Goal: Information Seeking & Learning: Learn about a topic

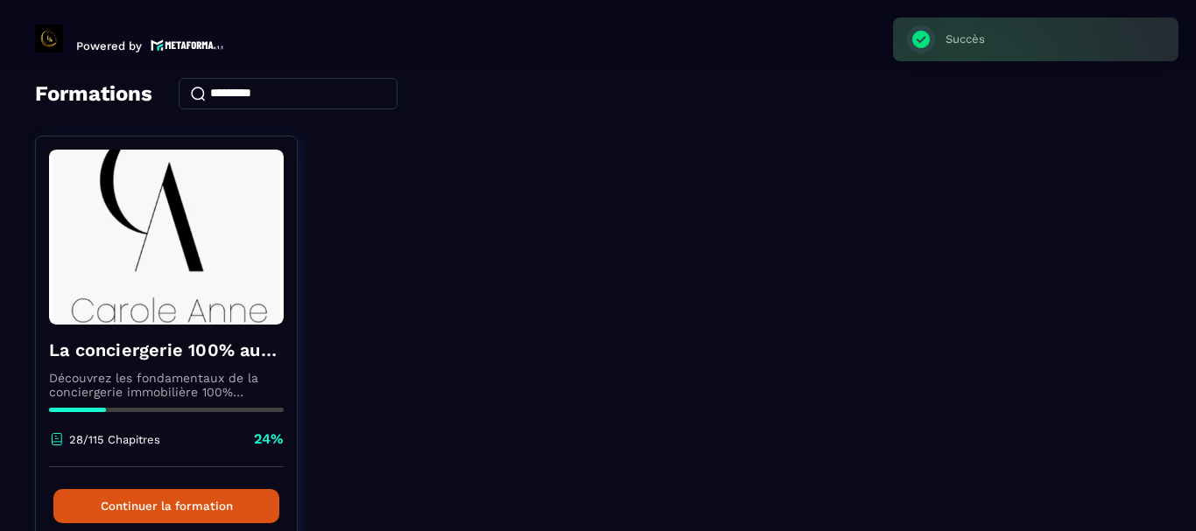
scroll to position [171, 0]
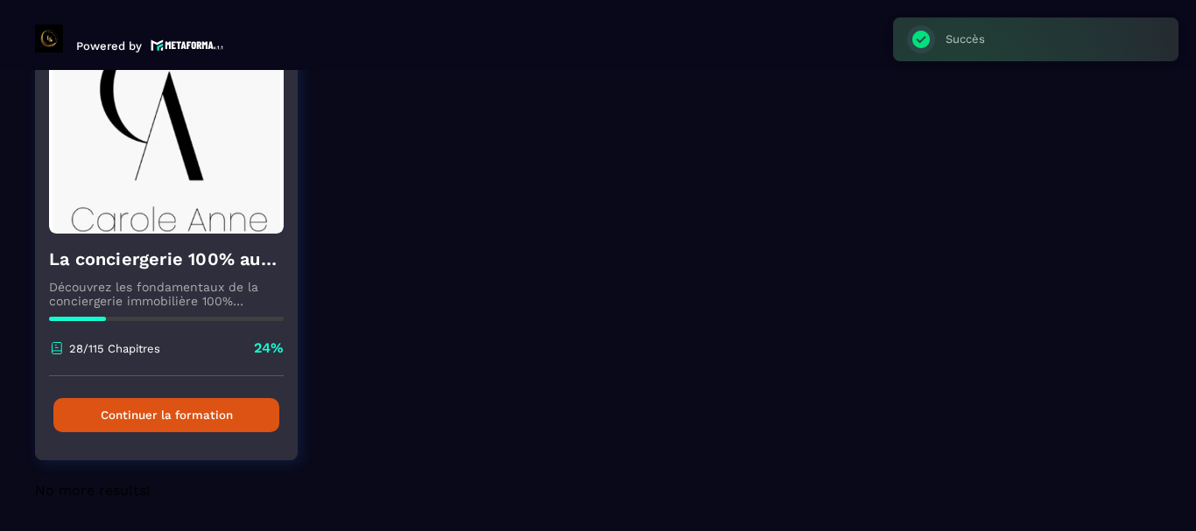
click at [203, 409] on button "Continuer la formation" at bounding box center [166, 415] width 226 height 34
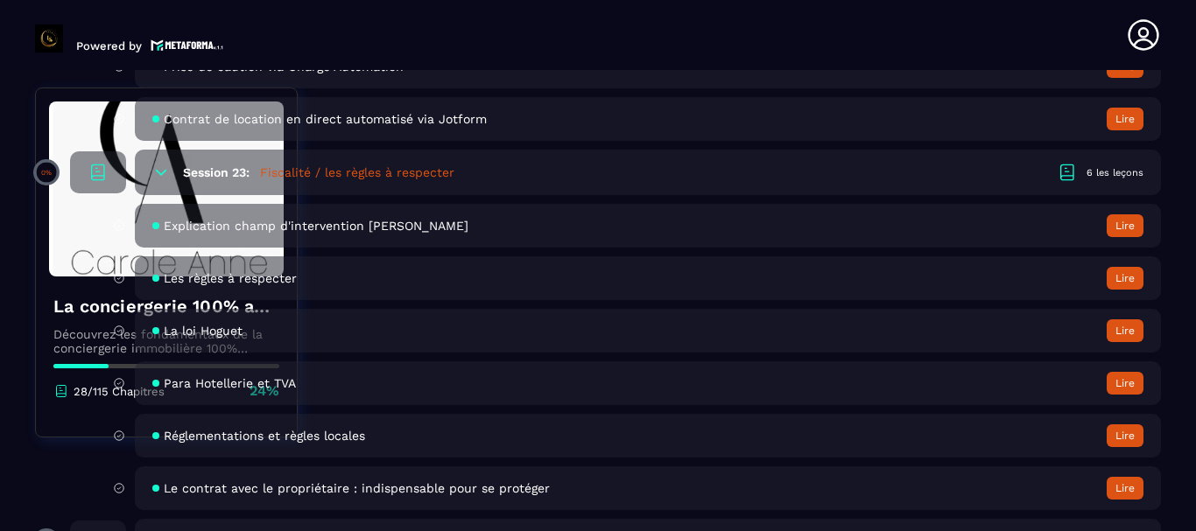
scroll to position [5077, 0]
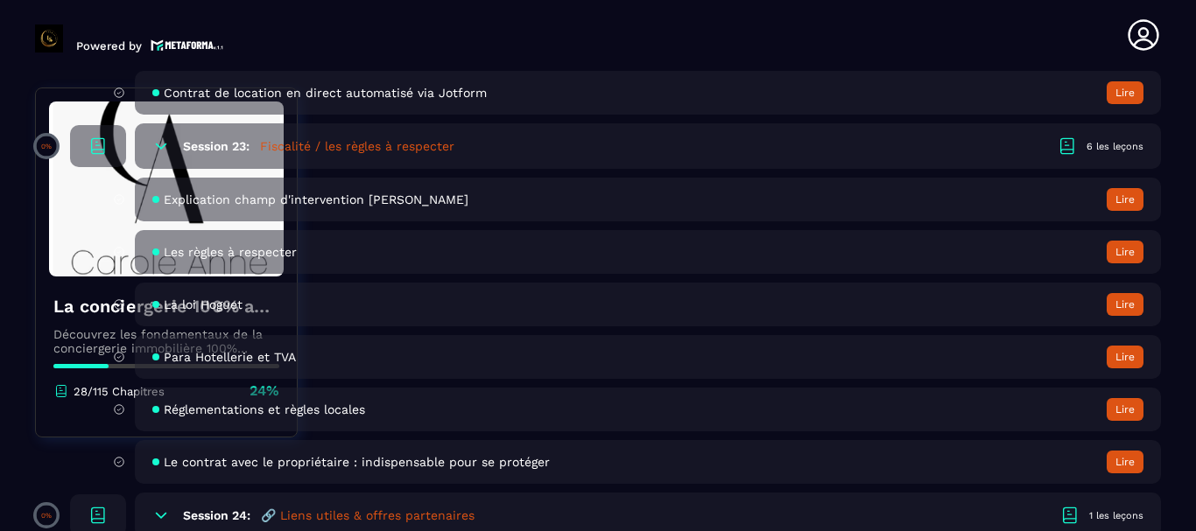
click at [1127, 459] on button "Lire" at bounding box center [1124, 462] width 37 height 23
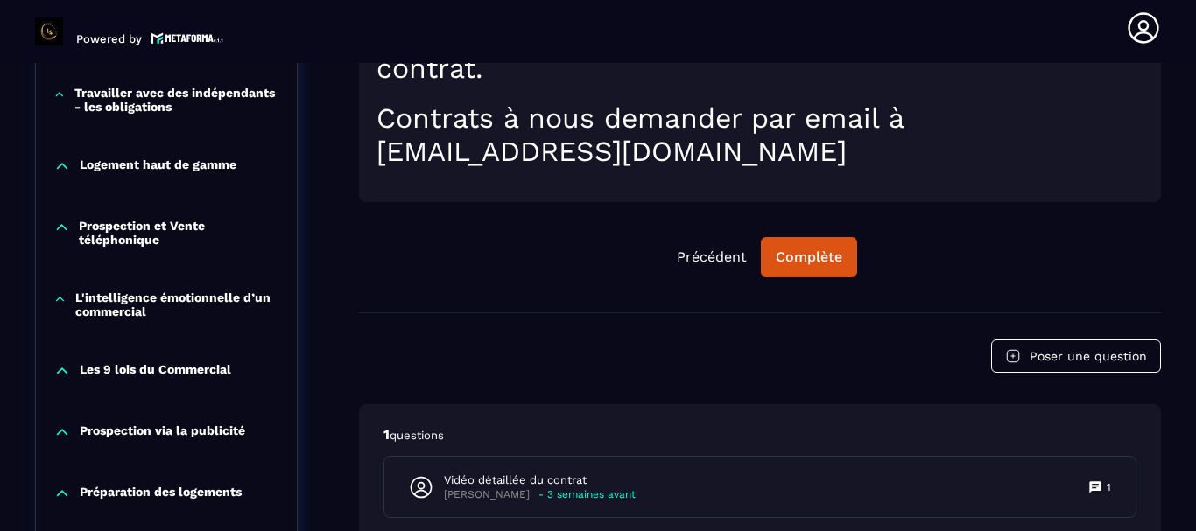
scroll to position [970, 0]
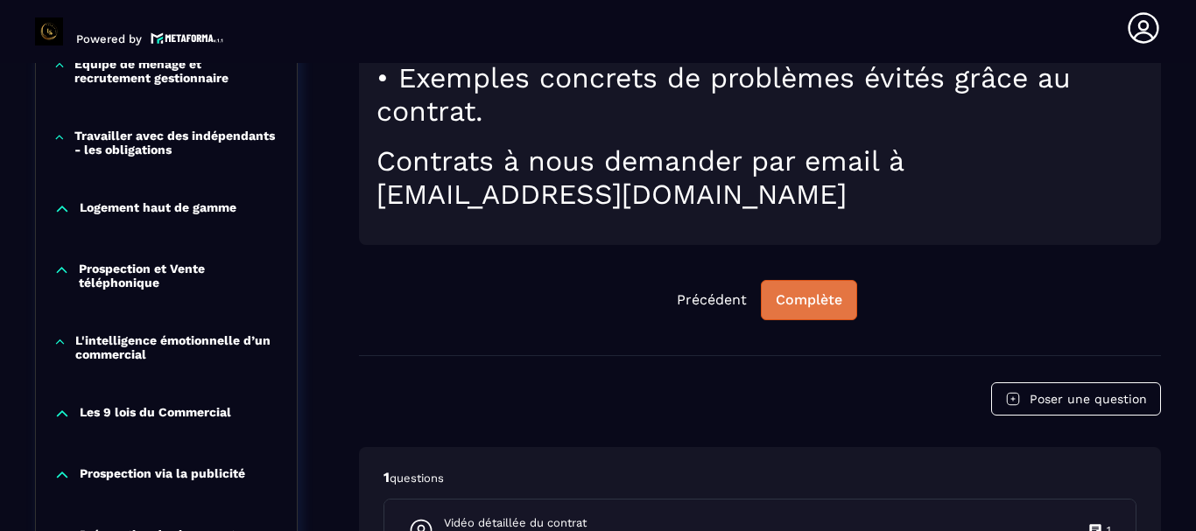
click at [812, 292] on div "Complète" at bounding box center [809, 300] width 67 height 18
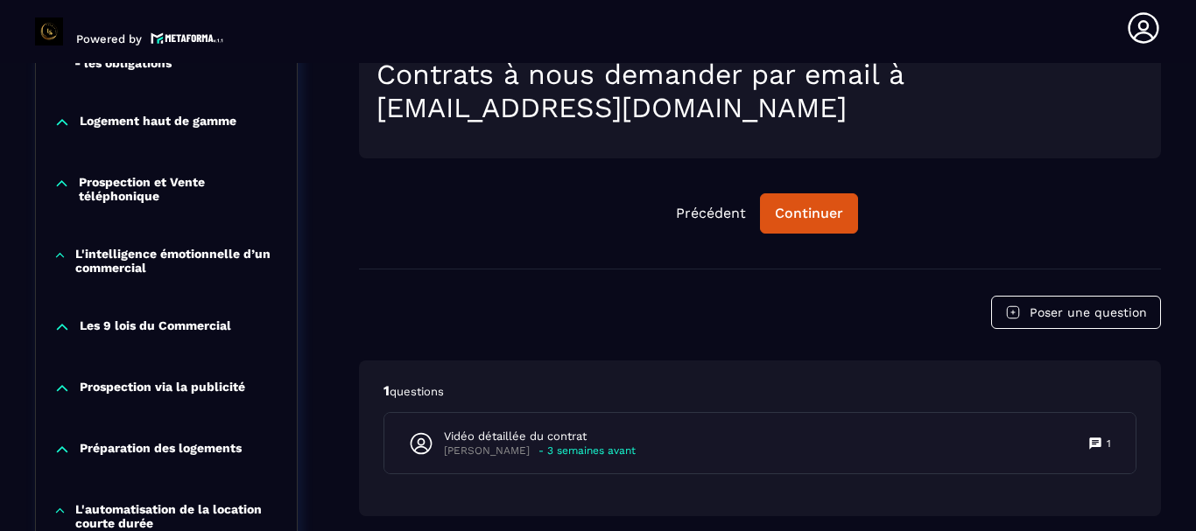
scroll to position [1057, 0]
click at [783, 216] on div "Continuer" at bounding box center [809, 213] width 68 height 18
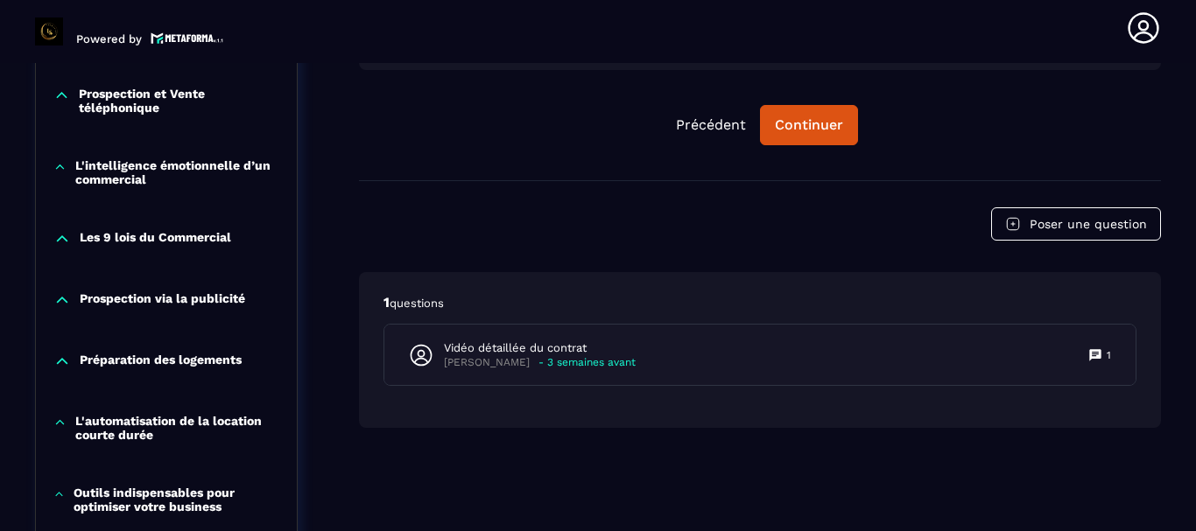
click at [141, 182] on p "L'intelligence émotionnelle d’un commercial" at bounding box center [177, 172] width 204 height 28
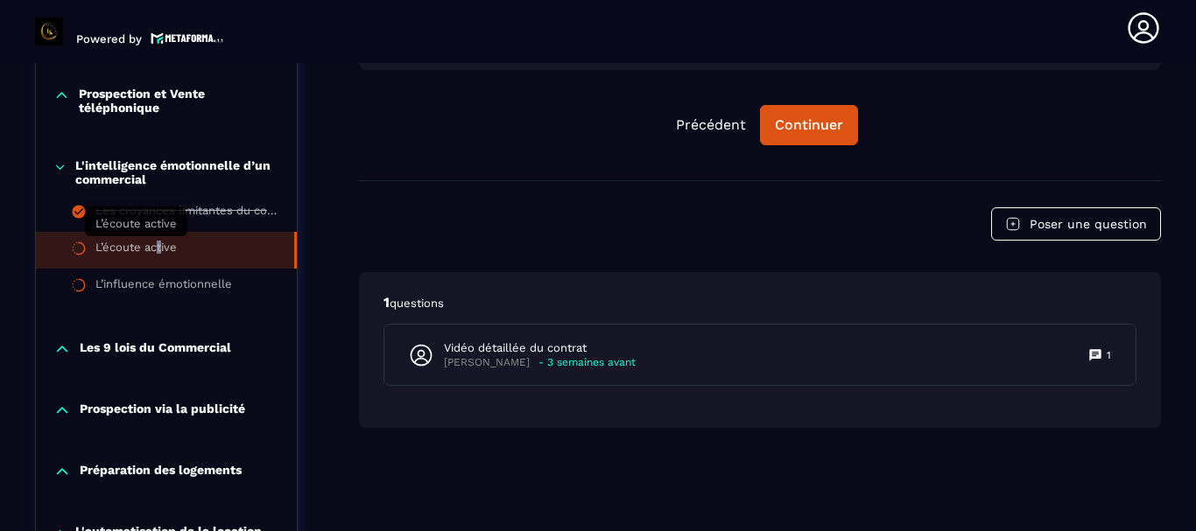
click at [159, 251] on div "L’écoute active" at bounding box center [135, 250] width 81 height 19
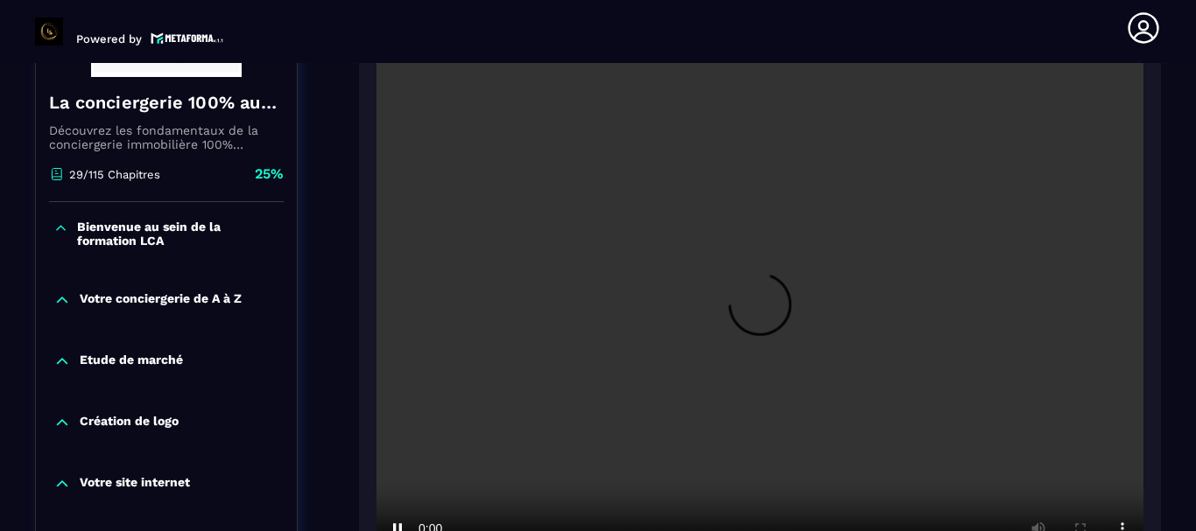
scroll to position [445, 0]
